Goal: Find specific page/section: Find specific page/section

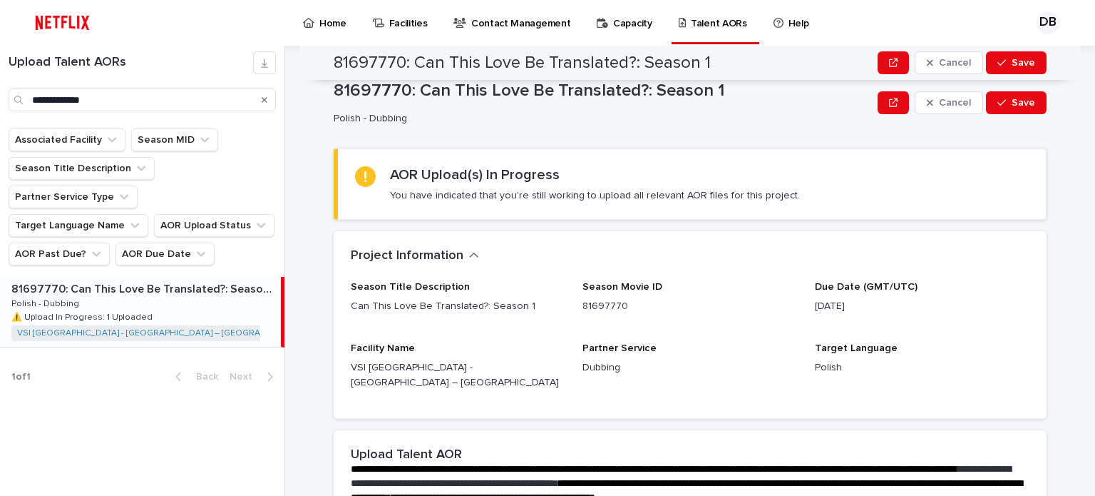
scroll to position [285, 0]
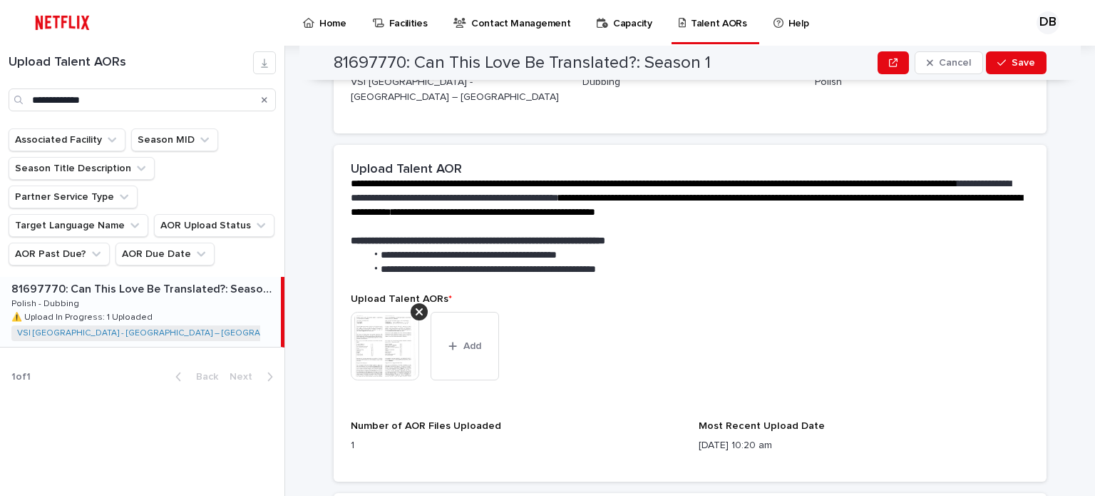
click at [261, 99] on div "Search" at bounding box center [264, 99] width 23 height 23
drag, startPoint x: 265, startPoint y: 102, endPoint x: 245, endPoint y: 102, distance: 20.0
click at [265, 102] on icon "Search" at bounding box center [265, 100] width 6 height 9
click at [240, 101] on input "Search" at bounding box center [142, 99] width 267 height 23
type input "**********"
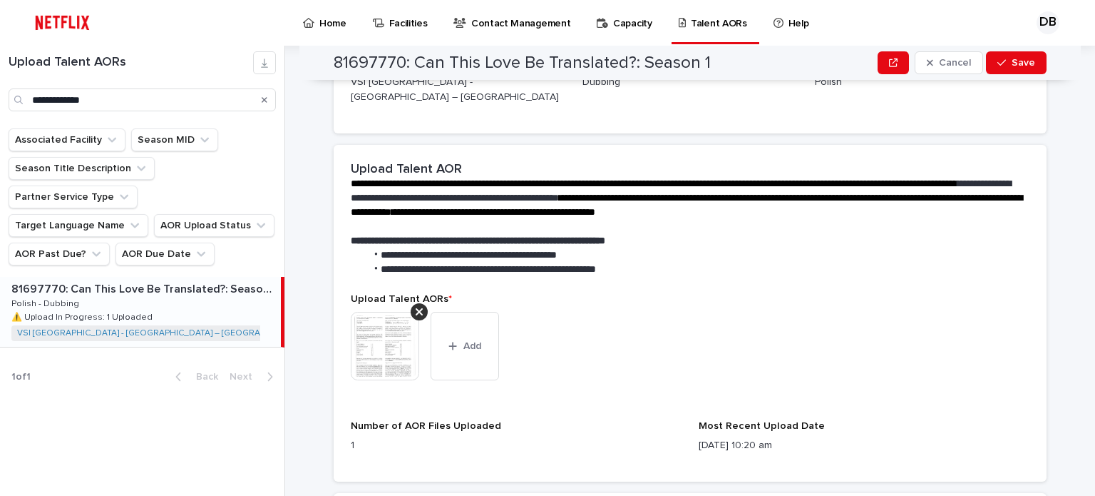
click at [215, 277] on div "81697770: Can This Love Be Translated?: Season 1 81697770: Can This Love Be Tra…" at bounding box center [140, 312] width 281 height 70
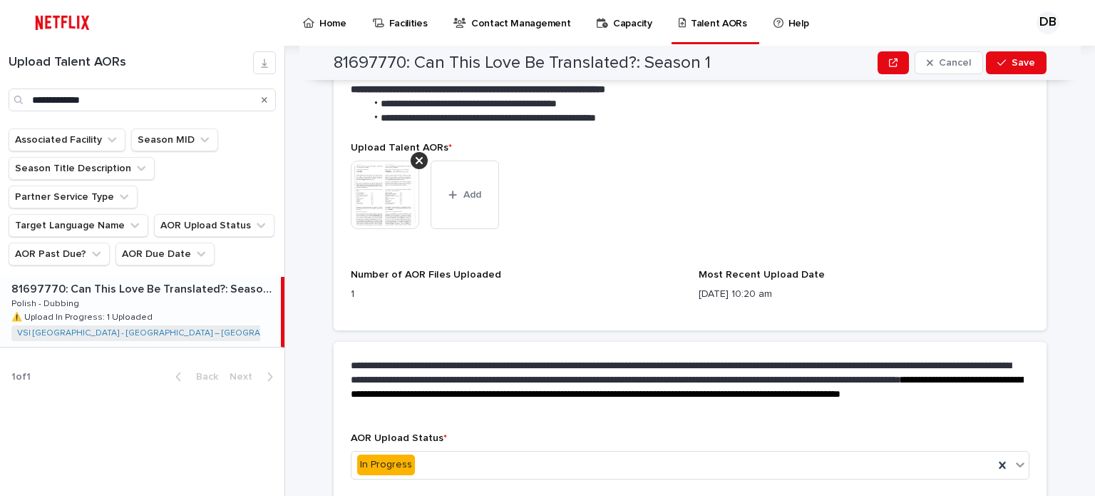
scroll to position [413, 0]
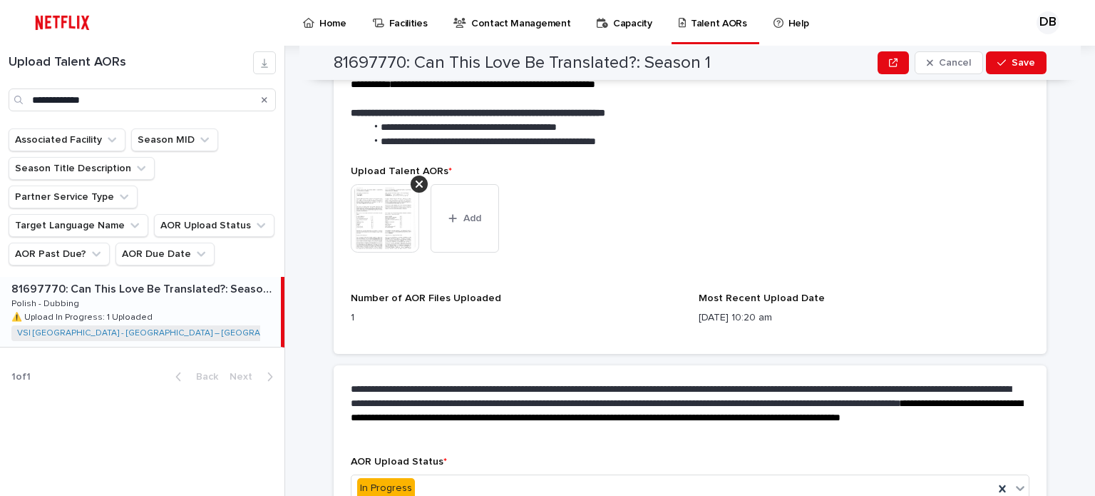
click at [386, 219] on img at bounding box center [385, 218] width 68 height 68
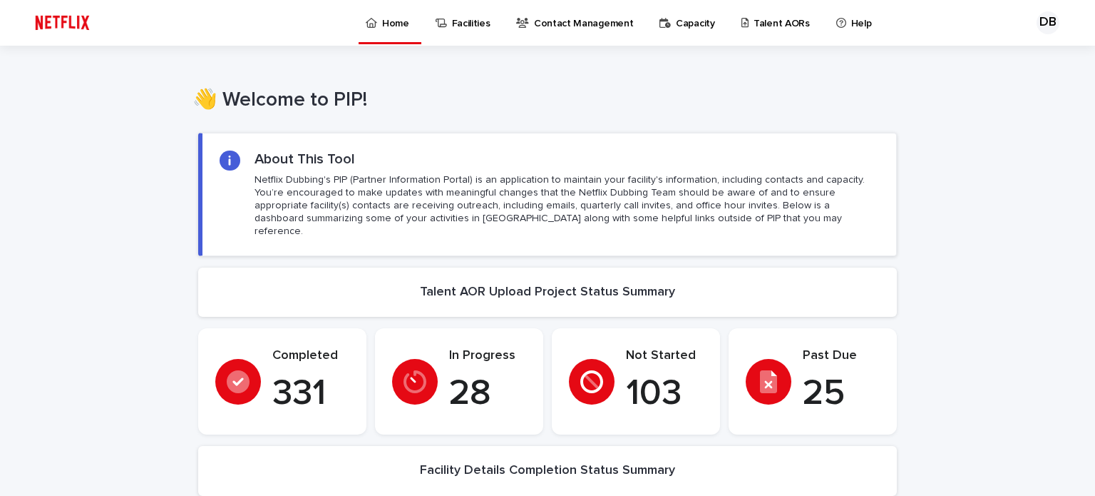
click at [754, 24] on p "Talent AORs" at bounding box center [782, 15] width 56 height 30
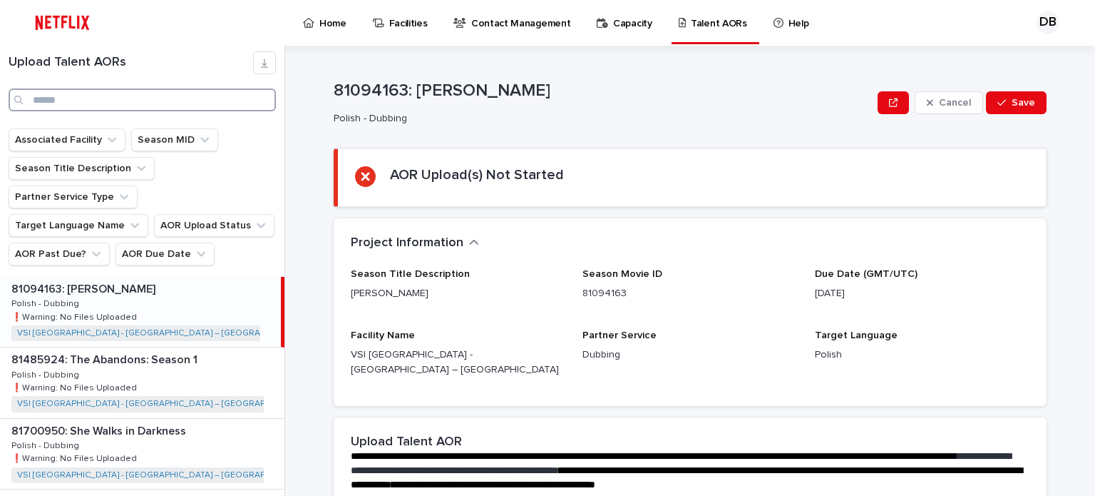
click at [58, 101] on input "Search" at bounding box center [142, 99] width 267 height 23
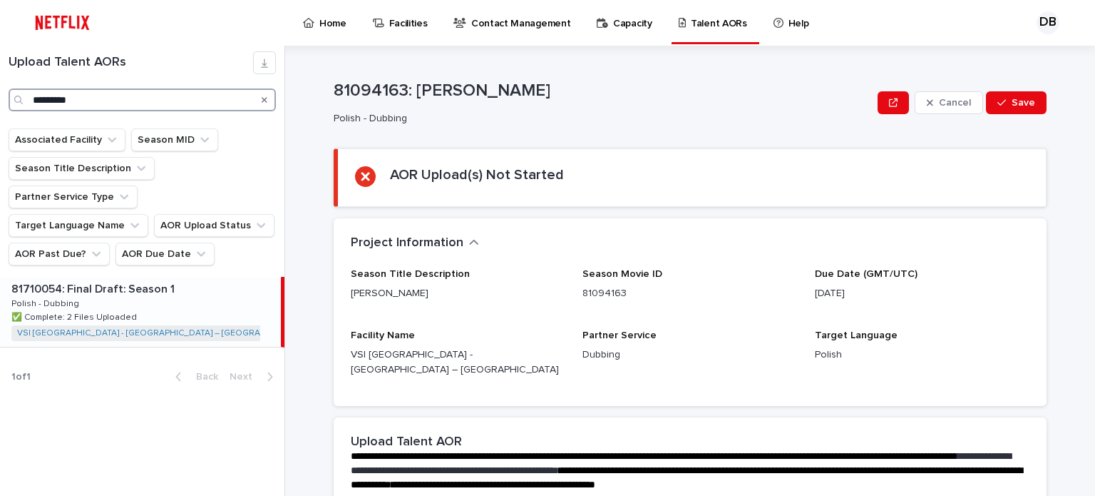
type input "*********"
click at [159, 280] on div "81710054: Final Draft: Season 1 81710054: Final Draft: Season 1 Polish - Dubbin…" at bounding box center [140, 312] width 281 height 70
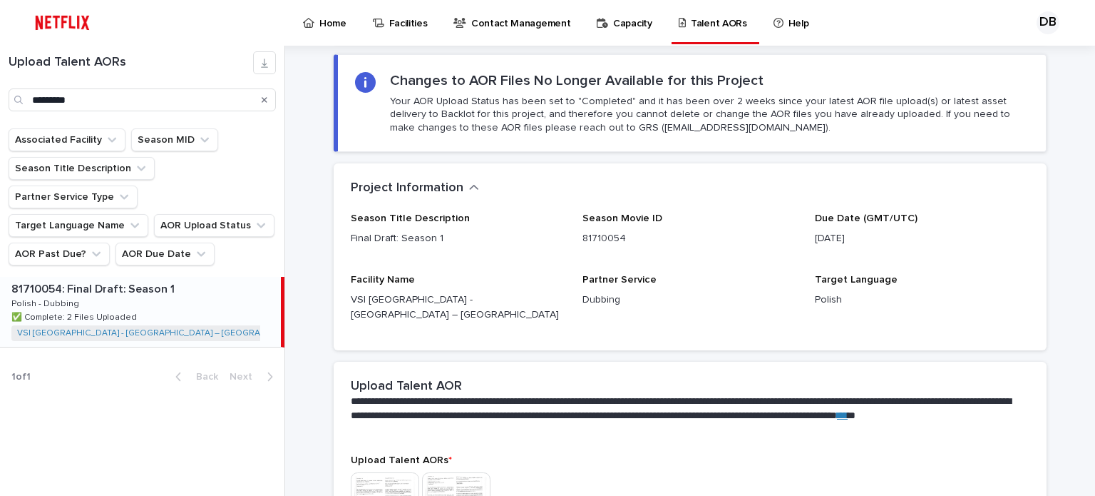
scroll to position [399, 0]
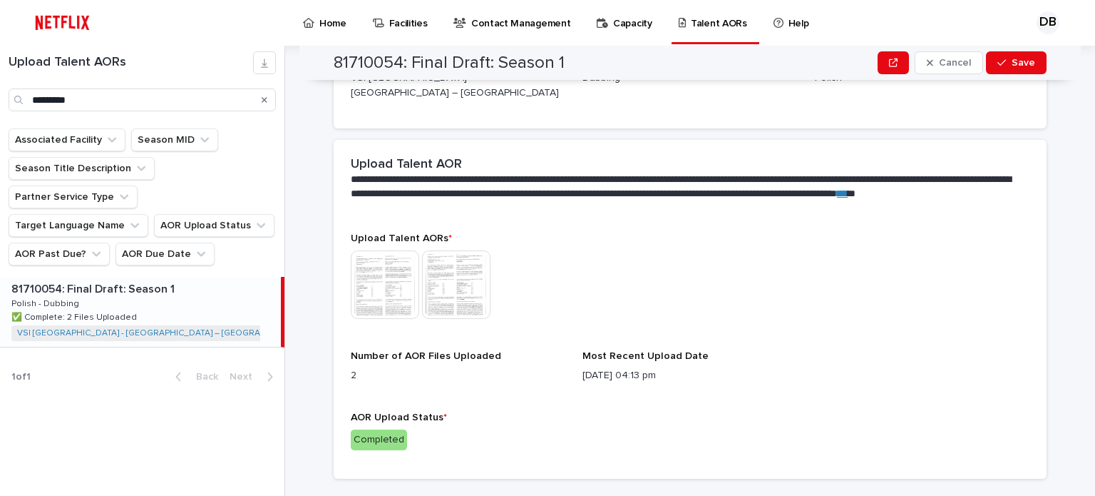
click at [385, 285] on img at bounding box center [385, 284] width 68 height 68
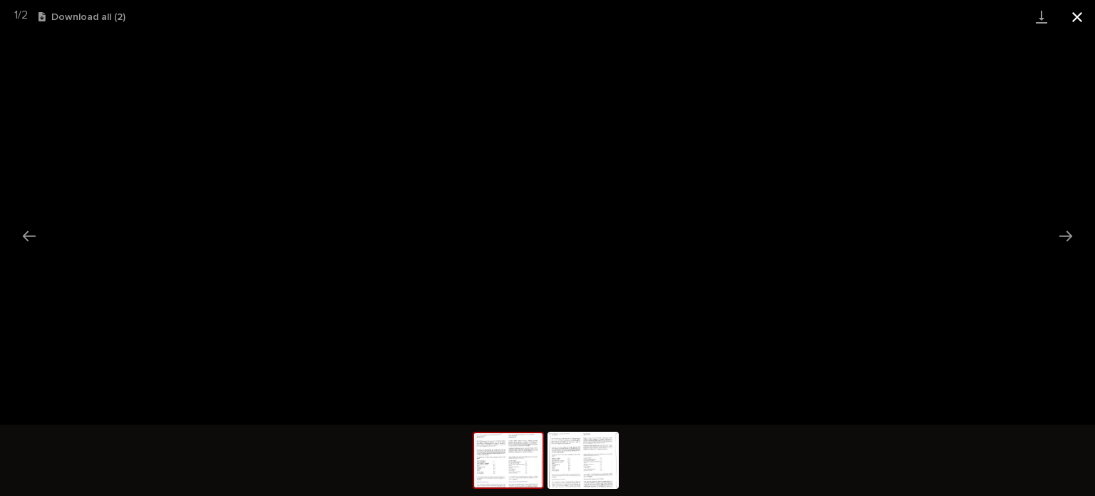
click at [1075, 14] on button "Close gallery" at bounding box center [1078, 17] width 36 height 34
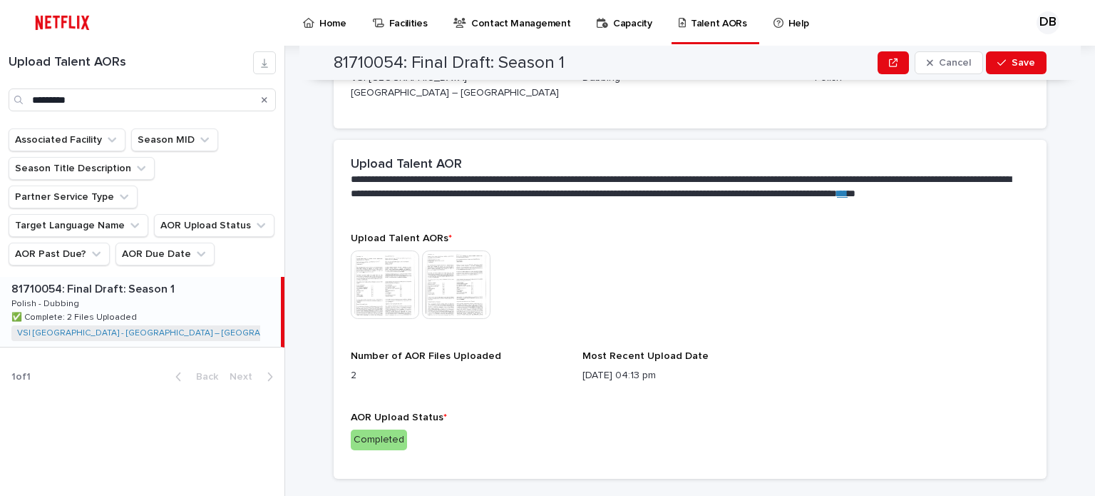
click at [440, 280] on img at bounding box center [456, 284] width 68 height 68
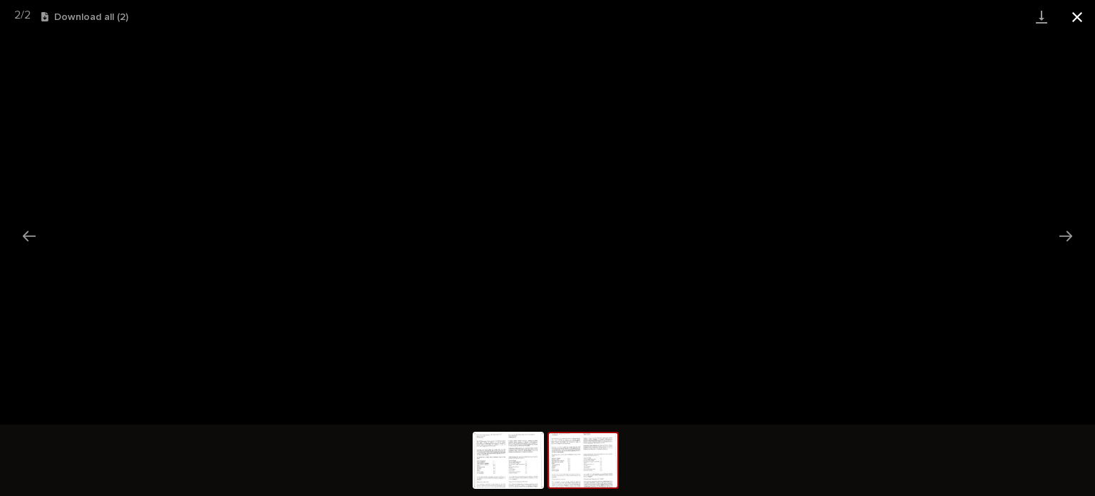
click at [1078, 22] on button "Close gallery" at bounding box center [1078, 17] width 36 height 34
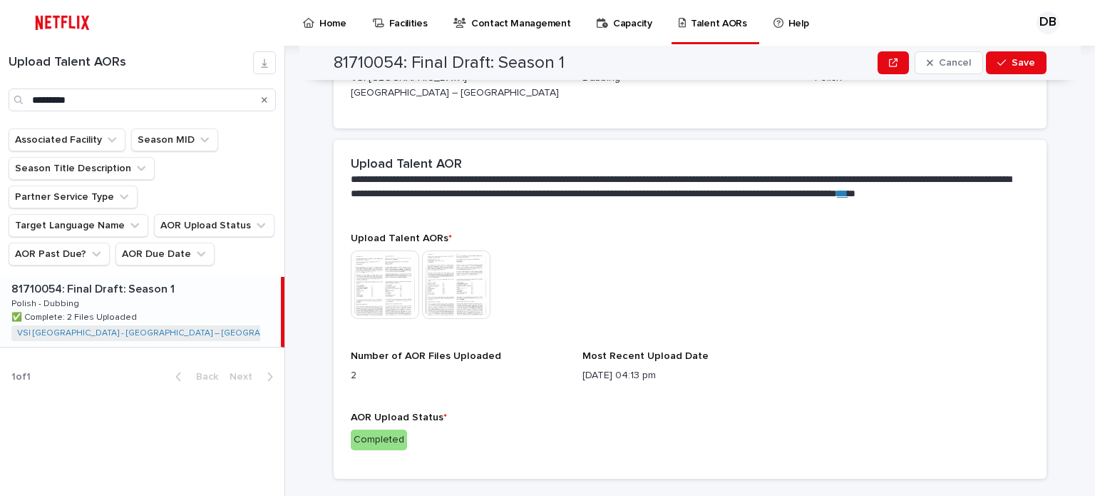
click at [265, 96] on icon "Search" at bounding box center [265, 100] width 6 height 9
click at [245, 96] on input "*********" at bounding box center [142, 99] width 267 height 23
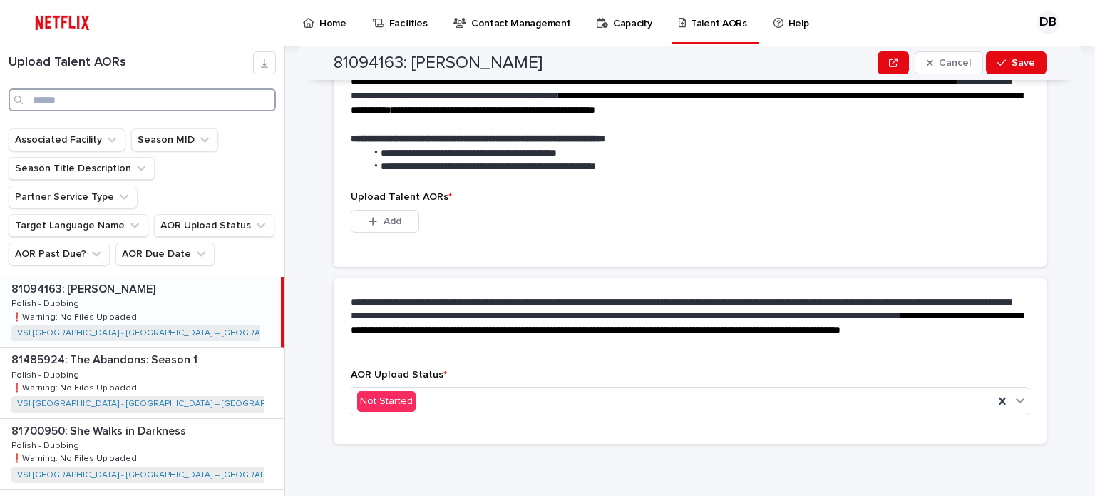
scroll to position [359, 0]
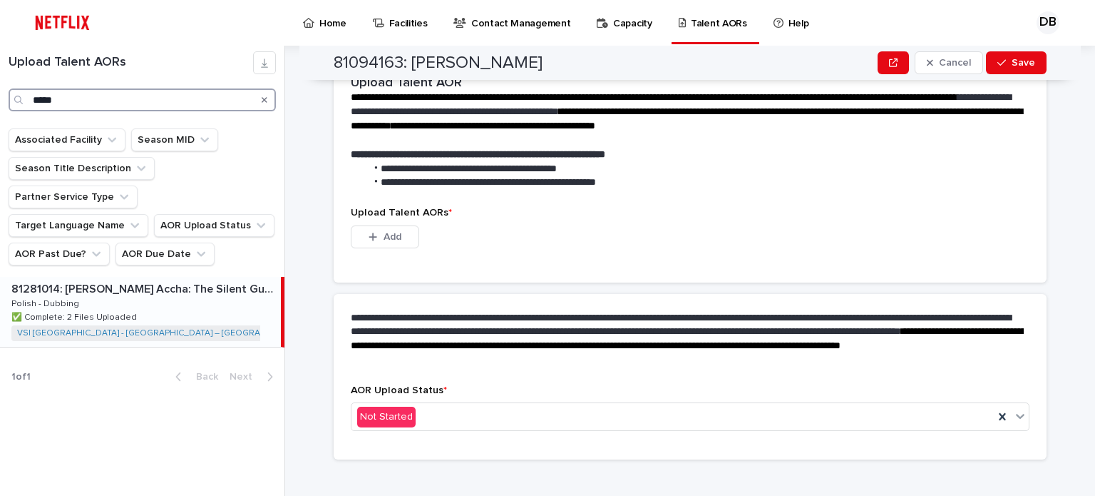
type input "*****"
click at [206, 290] on div "81281014: Saare Jahan Se Accha: The Silent Guardians: Season 1 81281014: Saare …" at bounding box center [140, 312] width 281 height 70
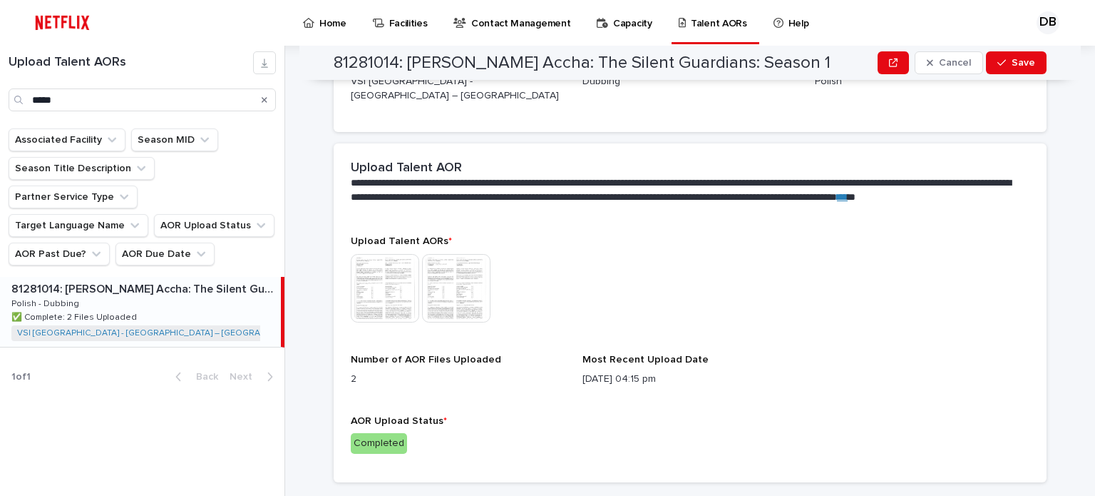
scroll to position [414, 0]
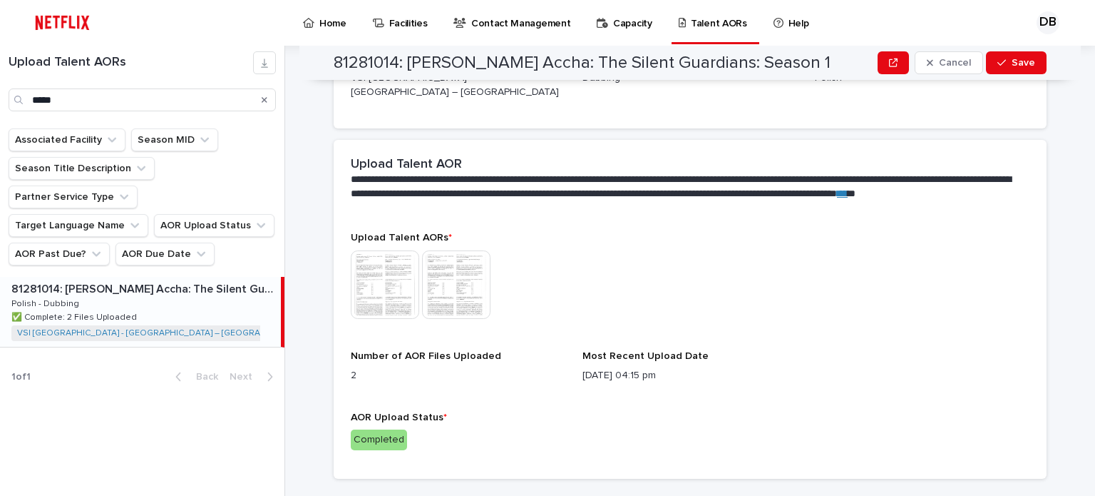
click at [448, 274] on img at bounding box center [456, 284] width 68 height 68
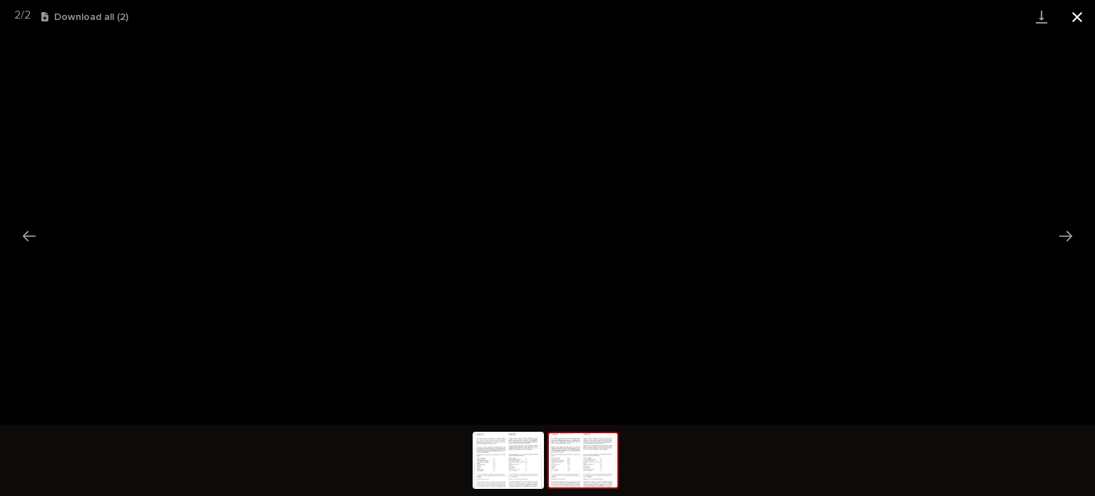
click at [1074, 25] on button "Close gallery" at bounding box center [1078, 17] width 36 height 34
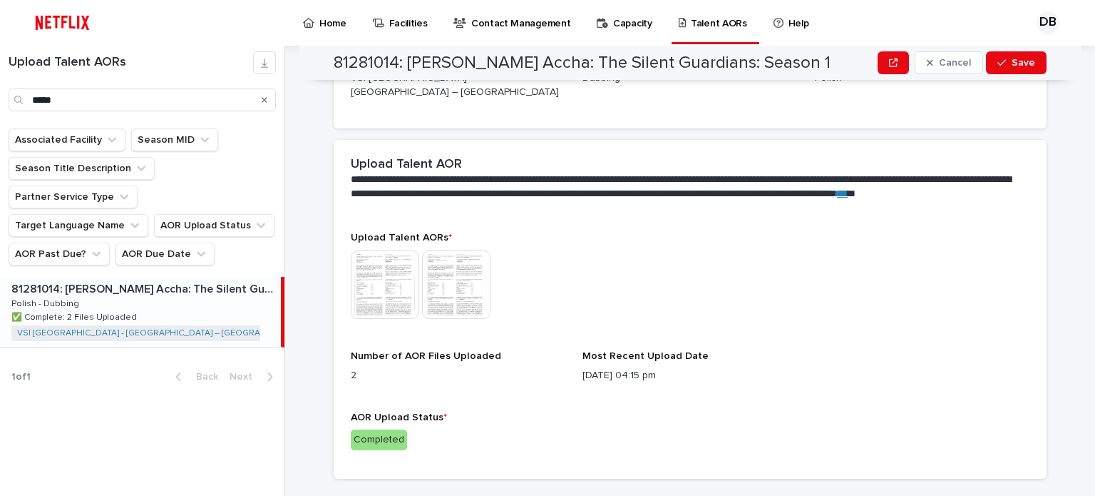
click at [265, 96] on icon "Search" at bounding box center [265, 100] width 6 height 9
click at [242, 97] on input "*****" at bounding box center [142, 99] width 267 height 23
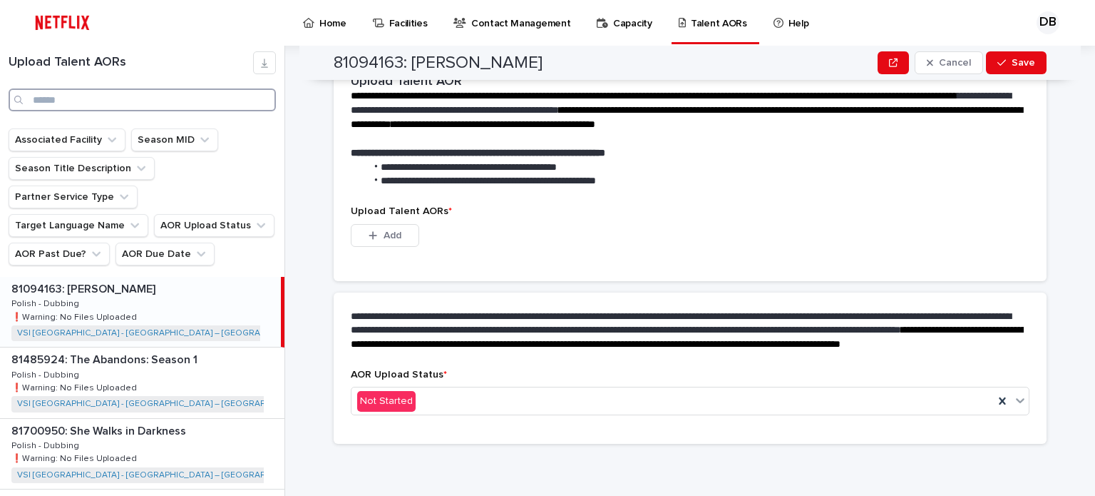
scroll to position [359, 0]
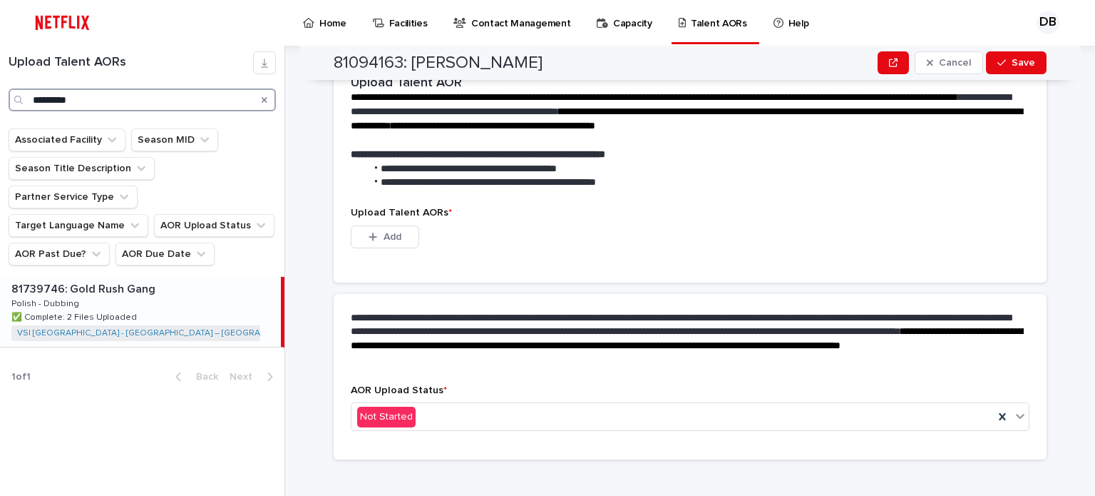
type input "*********"
click at [183, 277] on div "81739746: Gold Rush Gang 81739746: Gold Rush Gang Polish - Dubbing Polish - Dub…" at bounding box center [140, 312] width 281 height 70
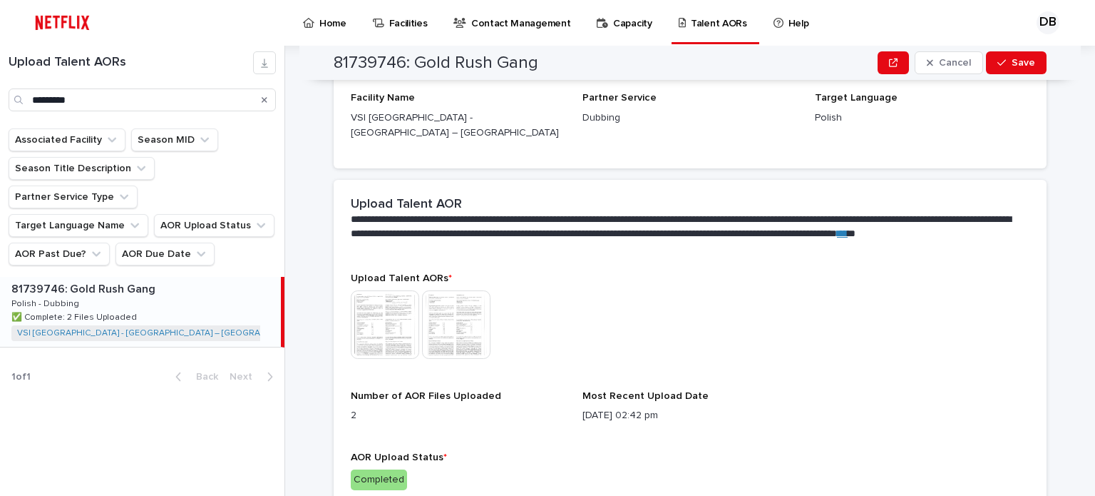
scroll to position [399, 0]
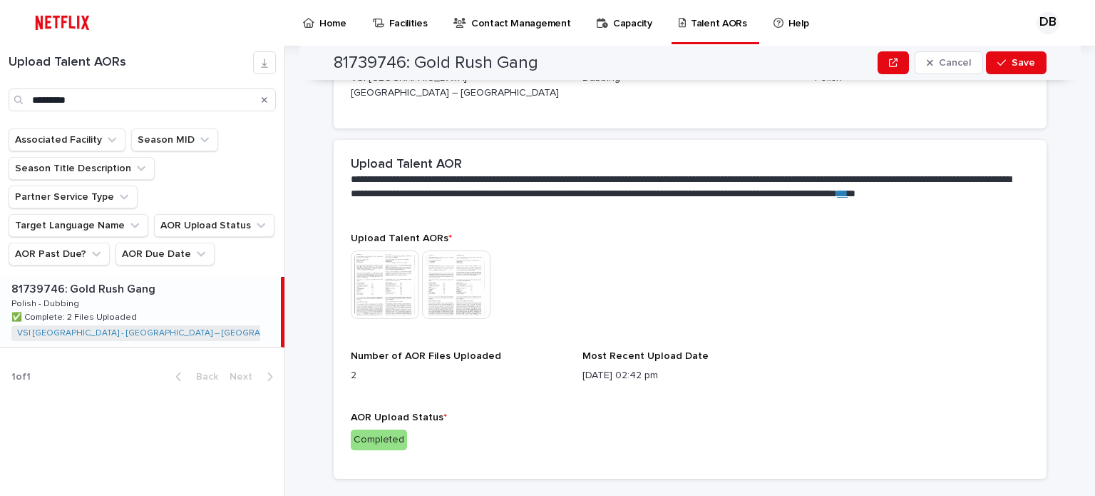
click at [434, 259] on img at bounding box center [456, 284] width 68 height 68
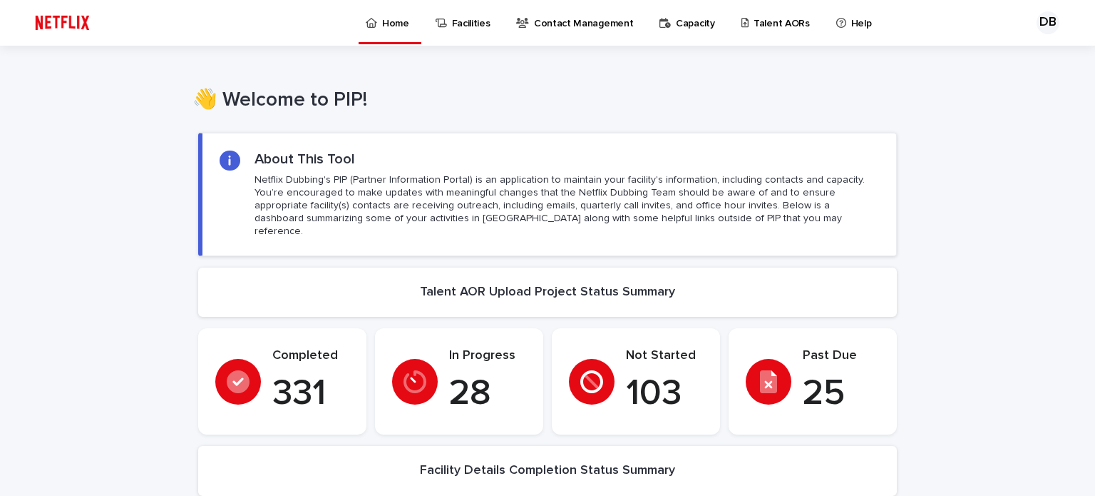
click at [782, 18] on p "Talent AORs" at bounding box center [782, 15] width 56 height 30
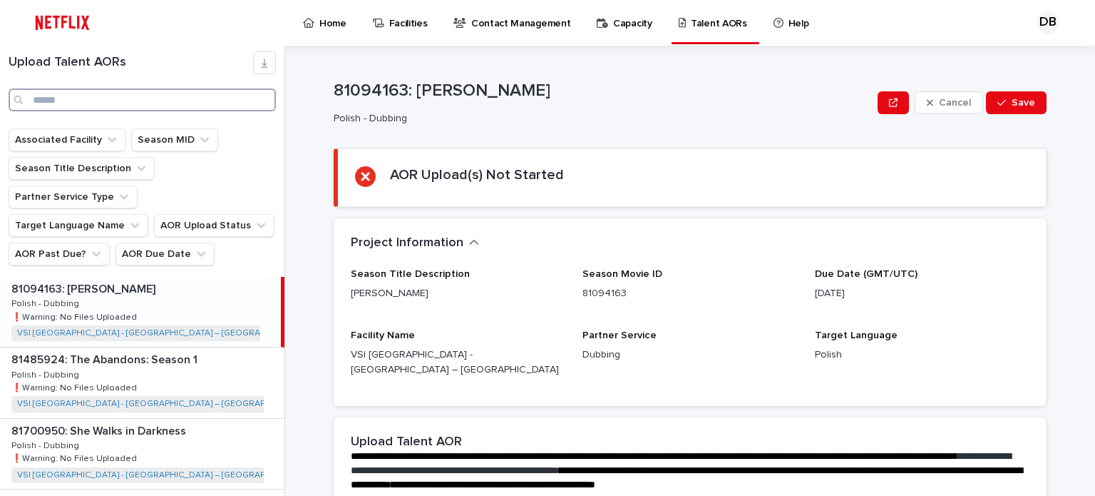
click at [154, 101] on input "Search" at bounding box center [142, 99] width 267 height 23
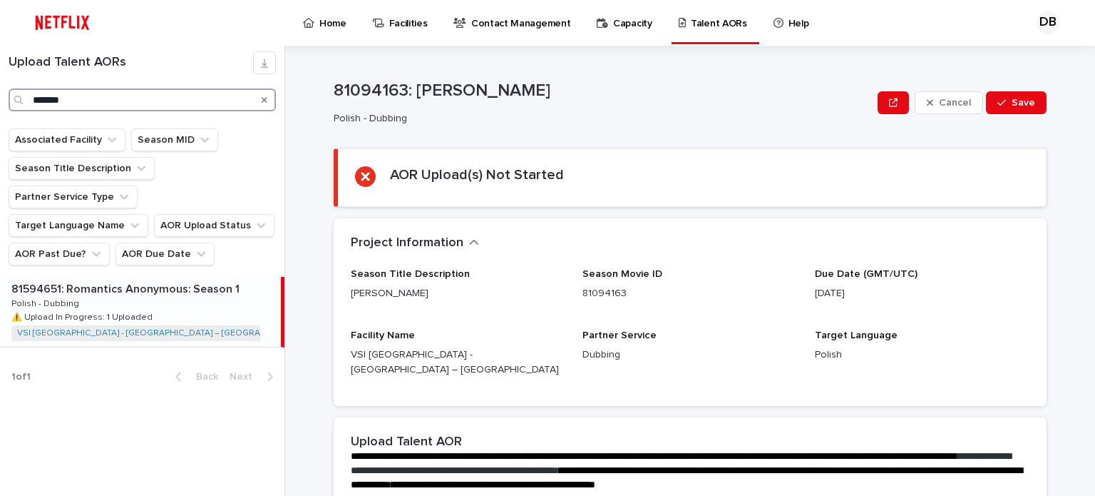
type input "*******"
click at [201, 283] on div "81594651: Romantics Anonymous: Season 1 81594651: Romantics Anonymous: Season 1…" at bounding box center [140, 312] width 281 height 70
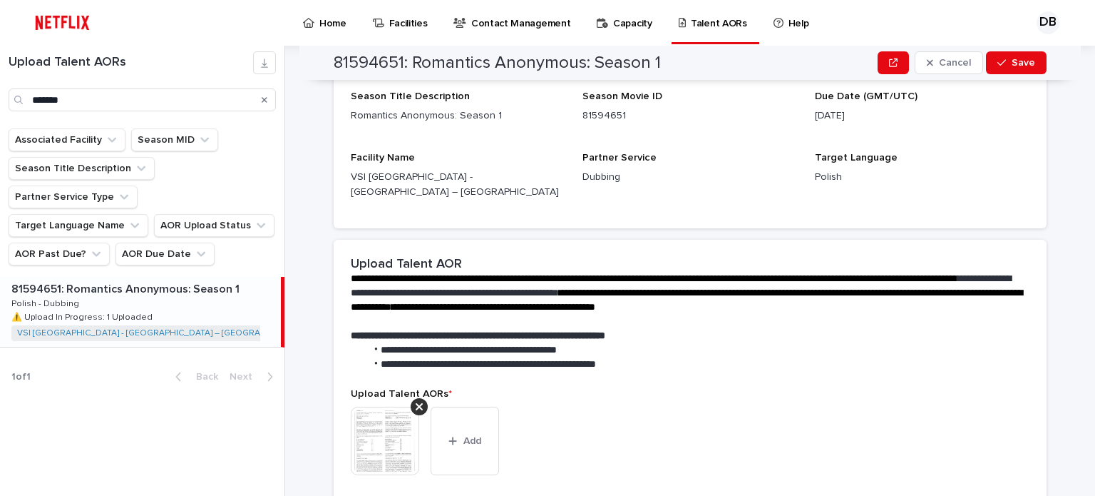
scroll to position [285, 0]
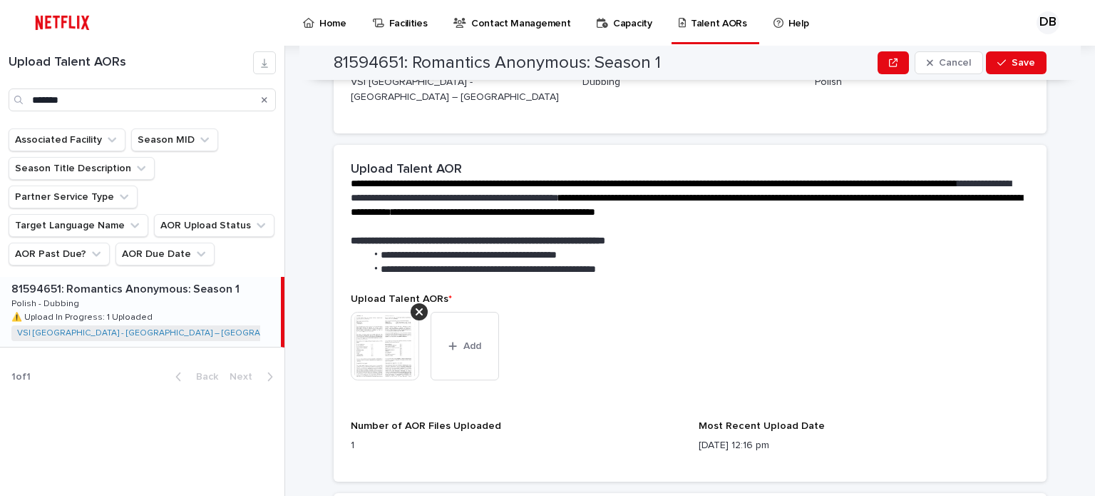
click at [382, 332] on img at bounding box center [385, 346] width 68 height 68
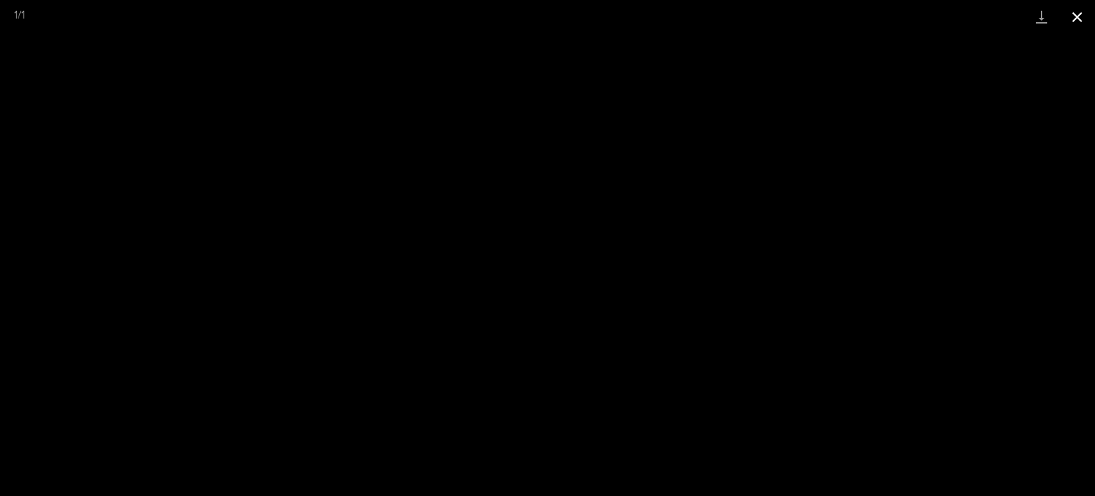
click at [1087, 12] on button "Close gallery" at bounding box center [1078, 17] width 36 height 34
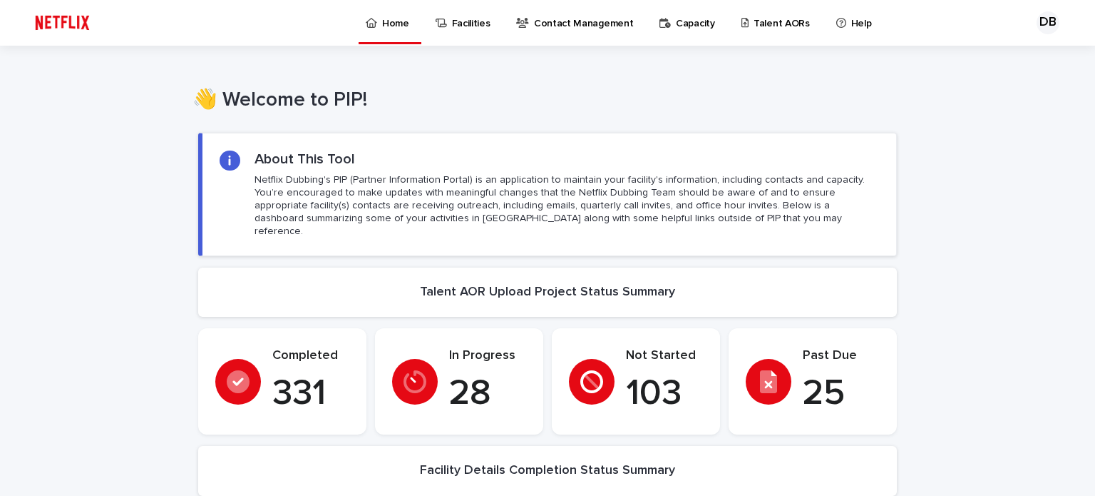
click at [700, 25] on p "Capacity" at bounding box center [695, 15] width 39 height 30
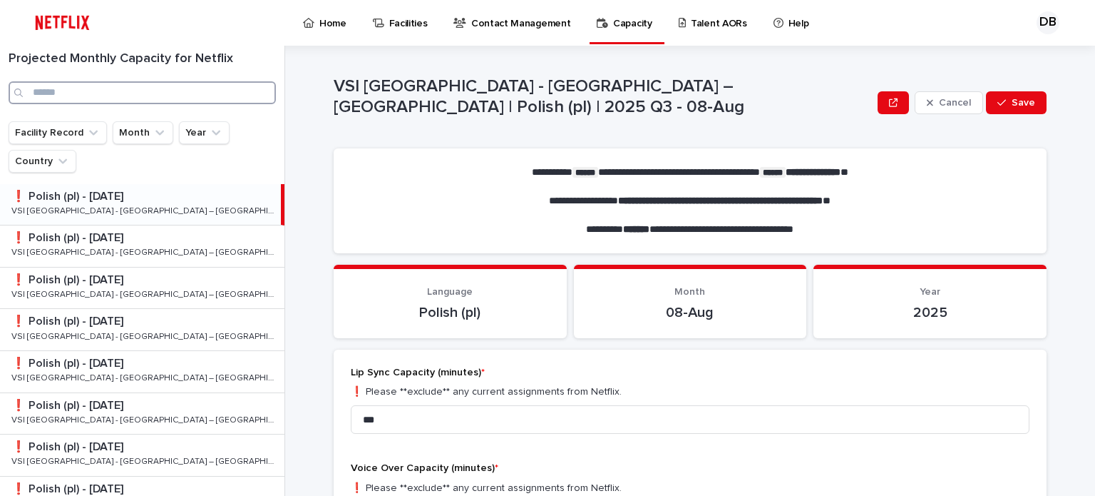
click at [80, 93] on input "Search" at bounding box center [142, 92] width 267 height 23
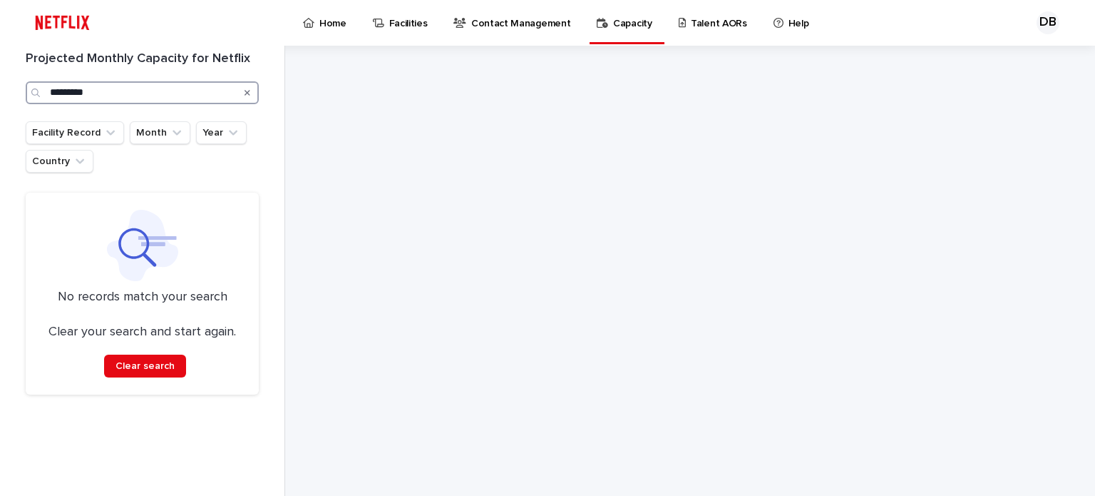
type input "*********"
click at [677, 14] on div "Talent AORs" at bounding box center [715, 15] width 76 height 30
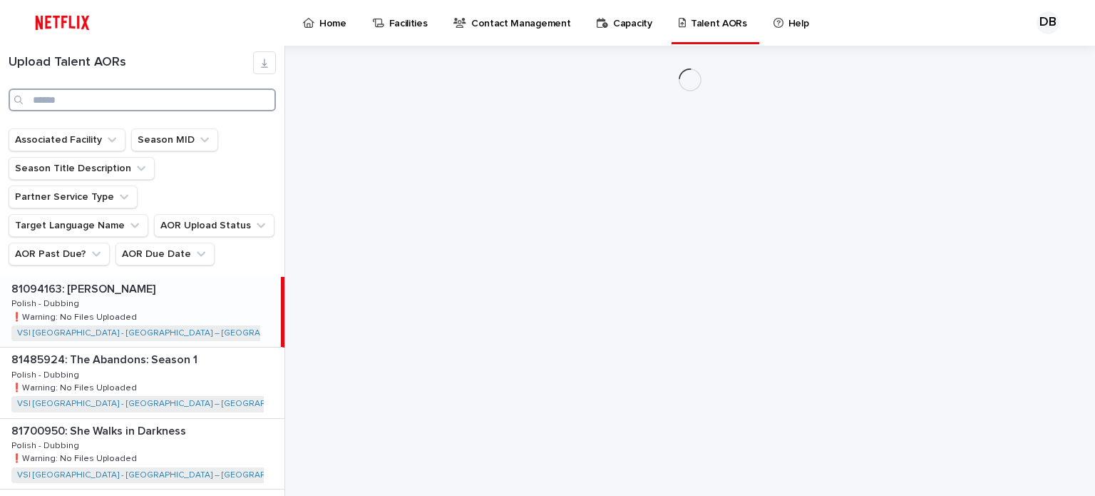
click at [101, 88] on input "Search" at bounding box center [142, 99] width 267 height 23
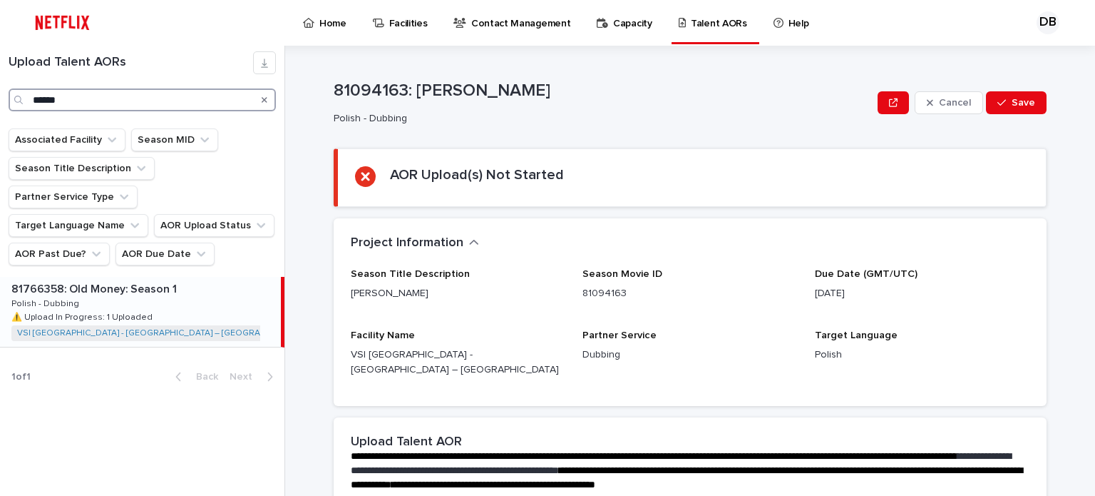
type input "******"
click at [169, 293] on div "81766358: Old Money: Season 1 81766358: Old Money: Season 1 Polish - Dubbing Po…" at bounding box center [140, 312] width 281 height 70
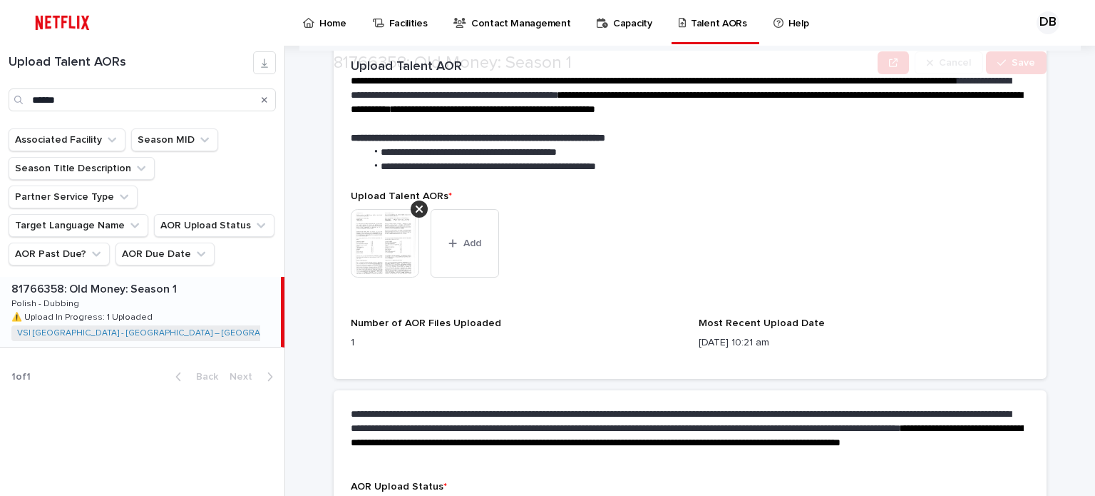
scroll to position [428, 0]
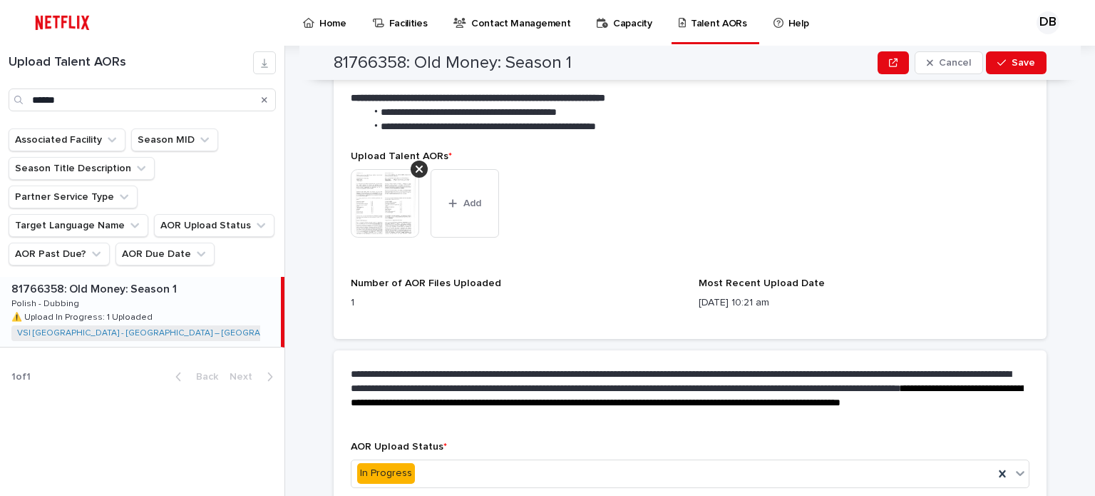
click at [391, 214] on img at bounding box center [385, 203] width 68 height 68
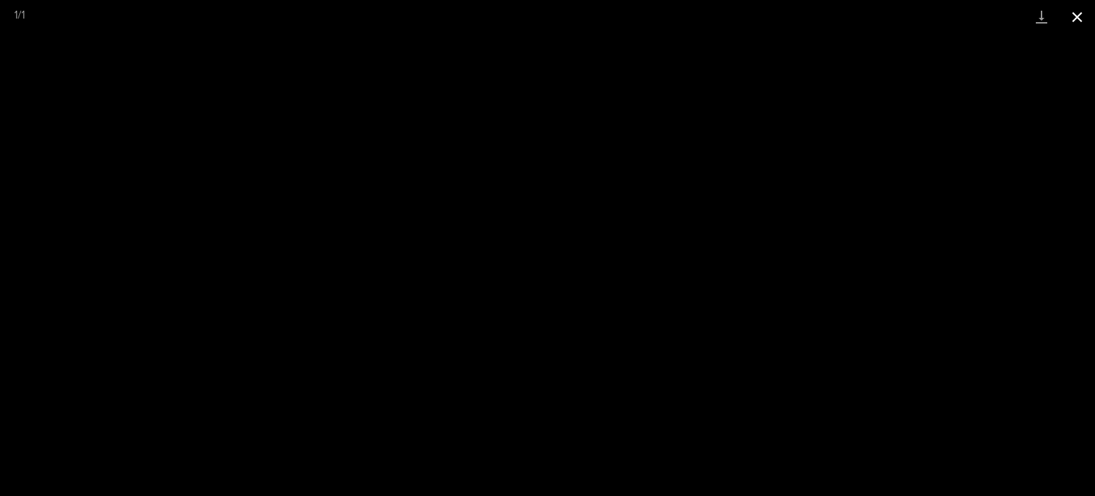
click at [1067, 17] on button "Close gallery" at bounding box center [1078, 17] width 36 height 34
